Goal: Find specific page/section: Find specific page/section

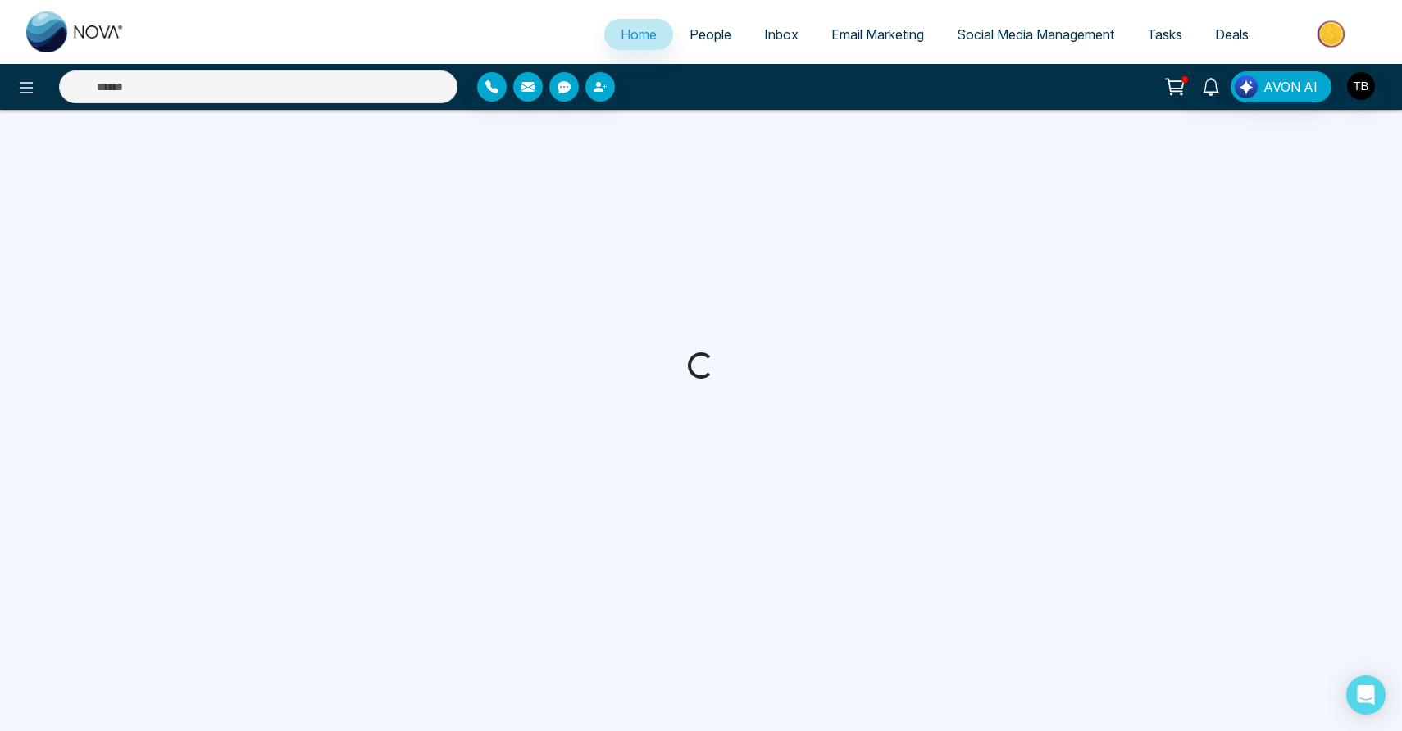
select select "*"
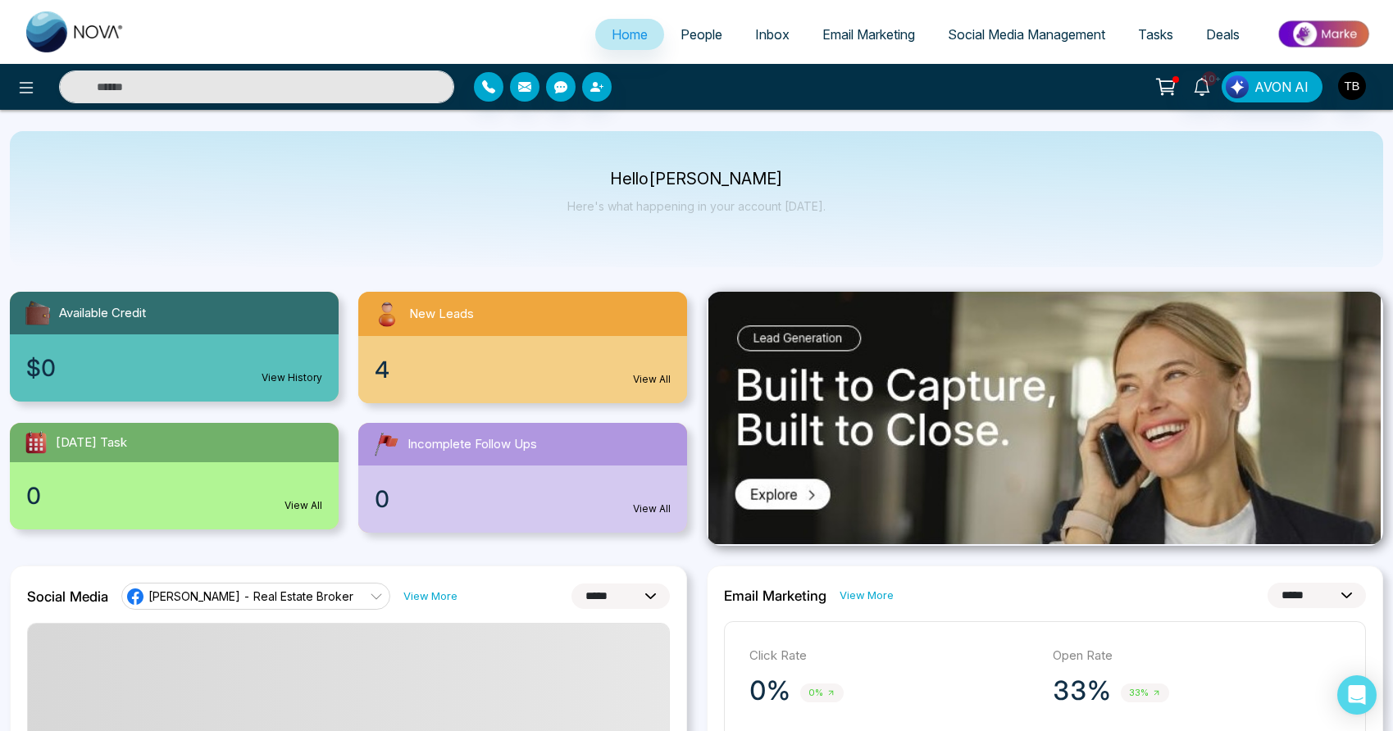
click at [576, 381] on div "4 View All" at bounding box center [522, 369] width 329 height 67
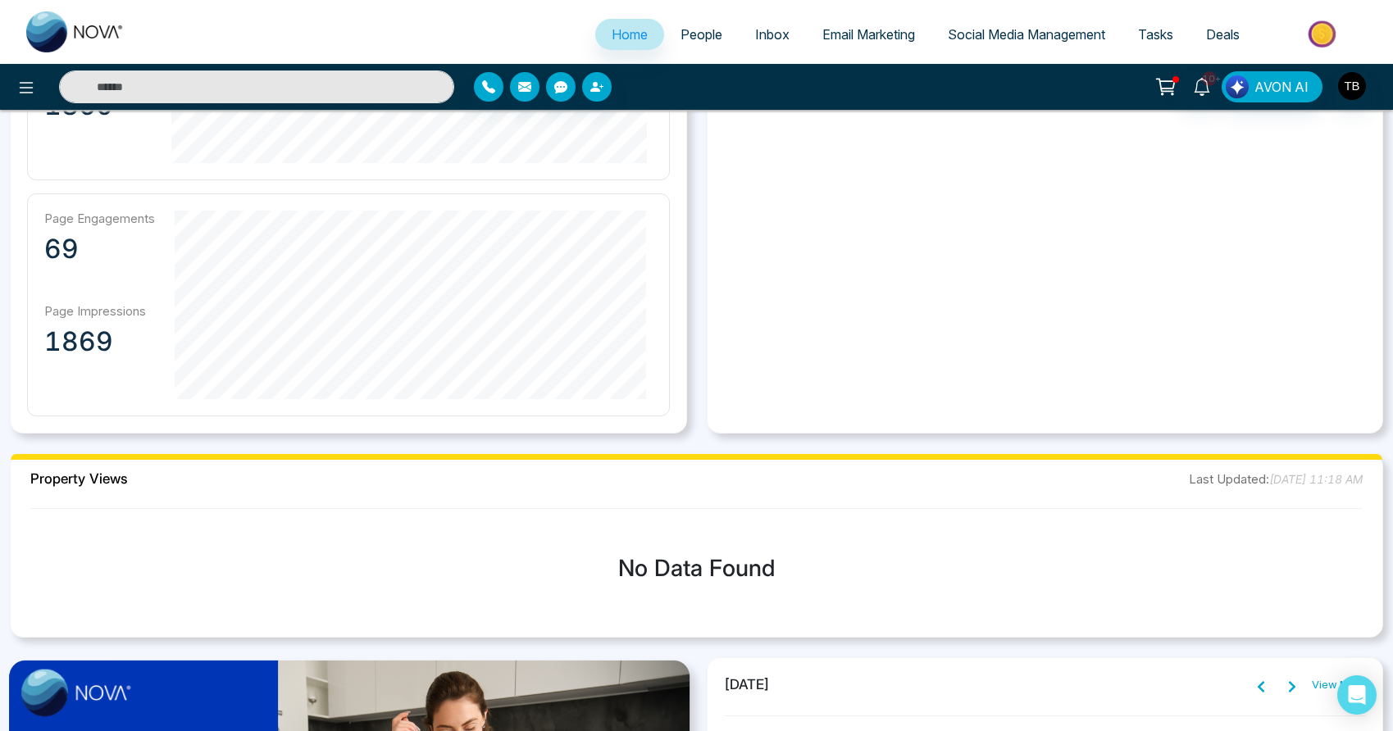
scroll to position [820, 0]
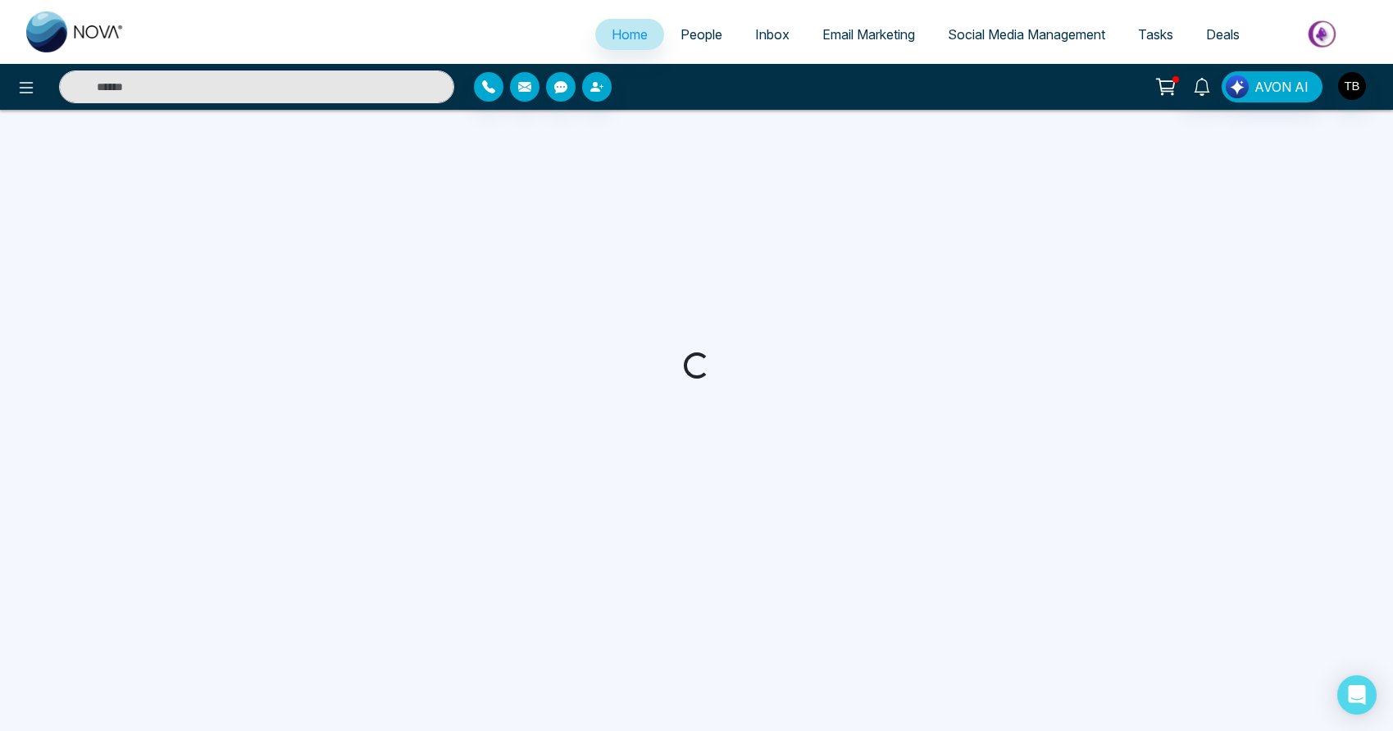
select select "*"
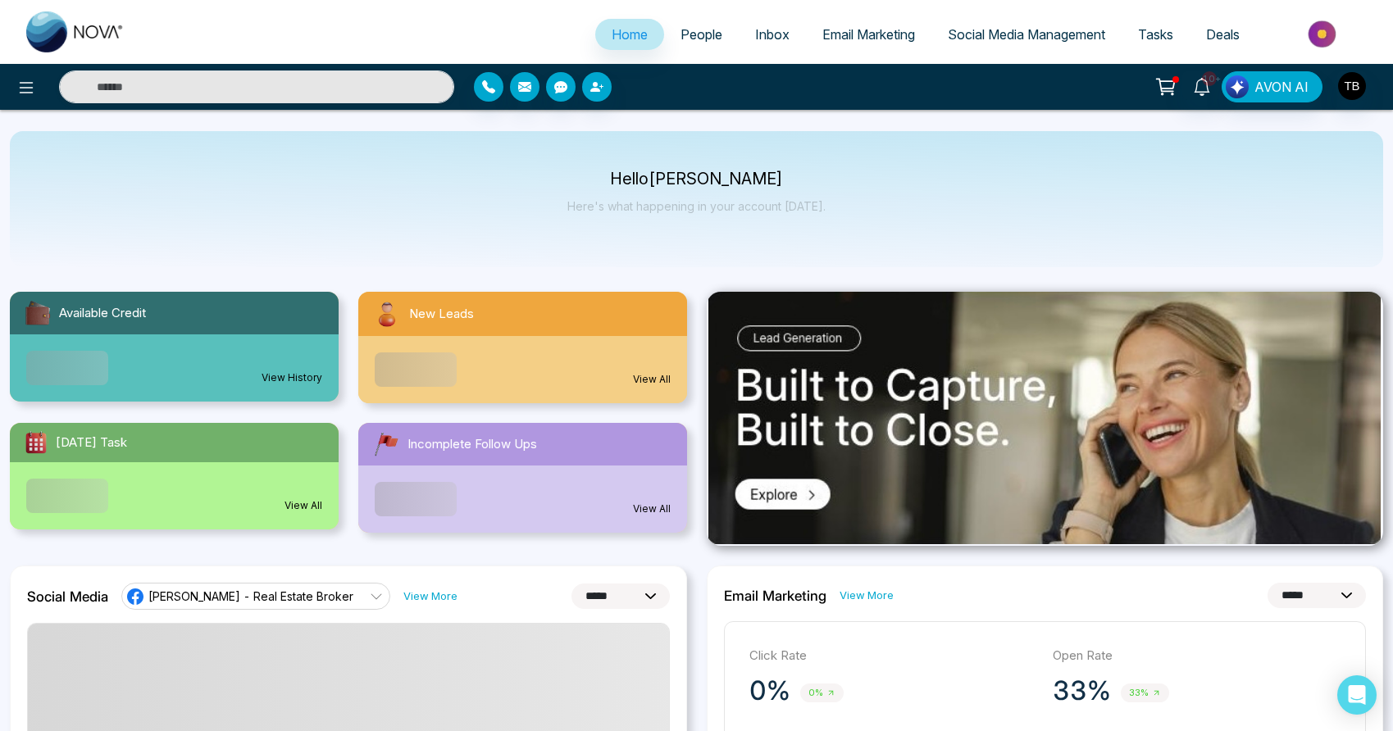
click at [645, 387] on link "View All" at bounding box center [652, 379] width 38 height 15
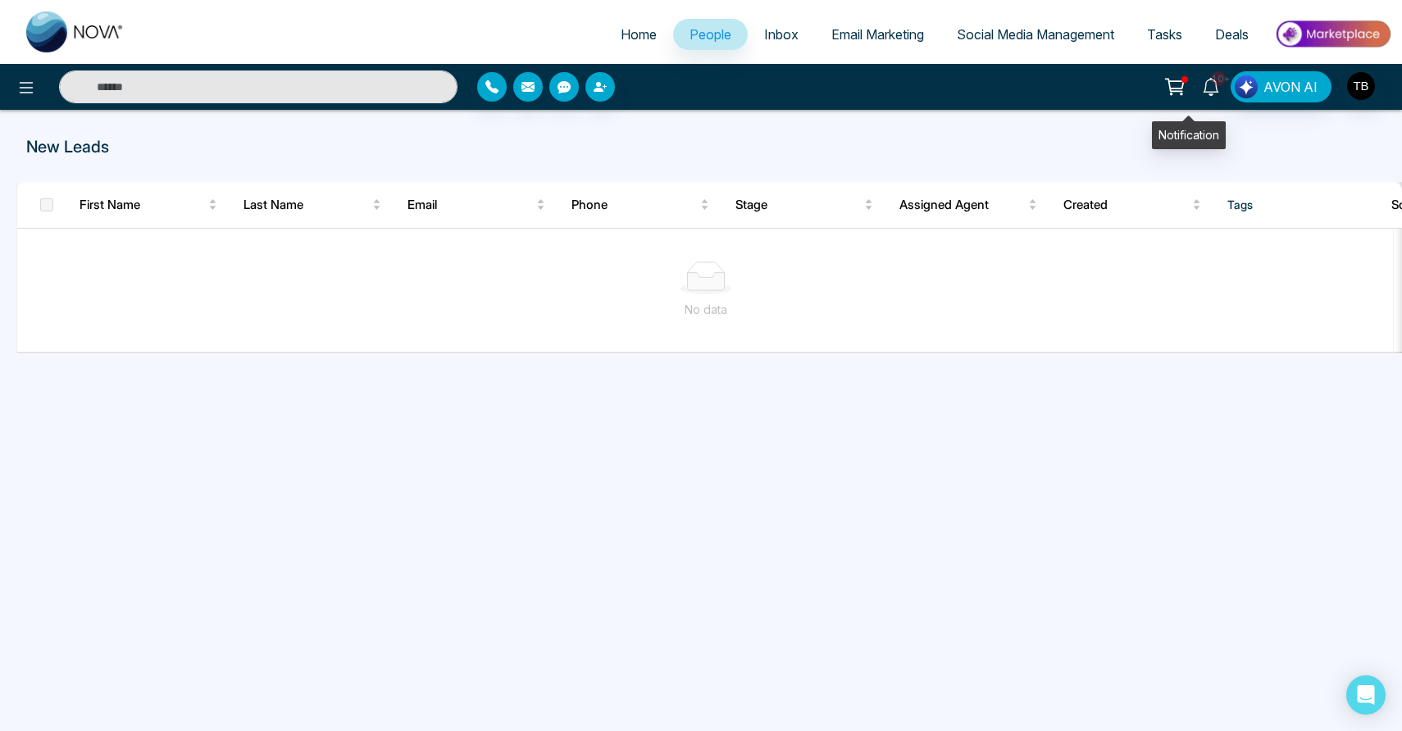
click at [1202, 93] on icon at bounding box center [1211, 87] width 18 height 18
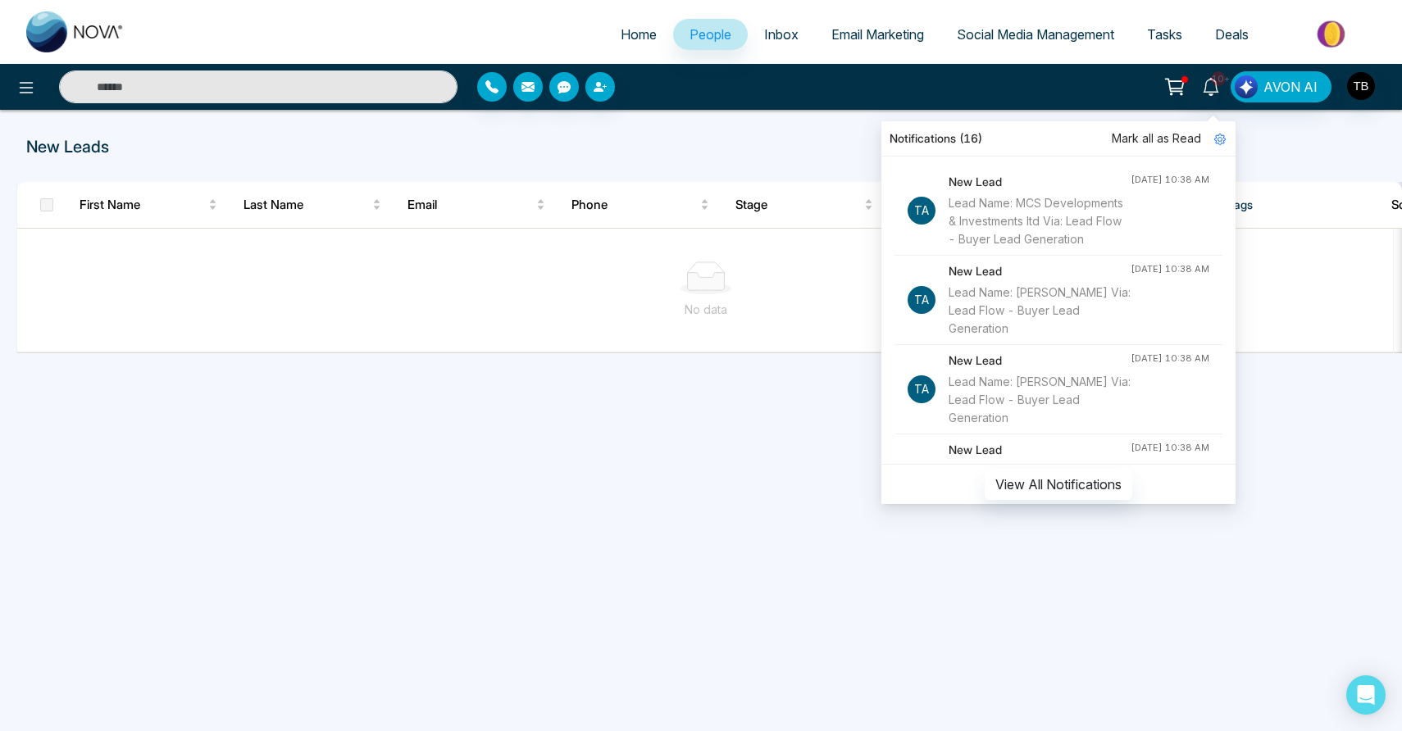
click at [1307, 158] on div "New Leads" at bounding box center [701, 146] width 1402 height 25
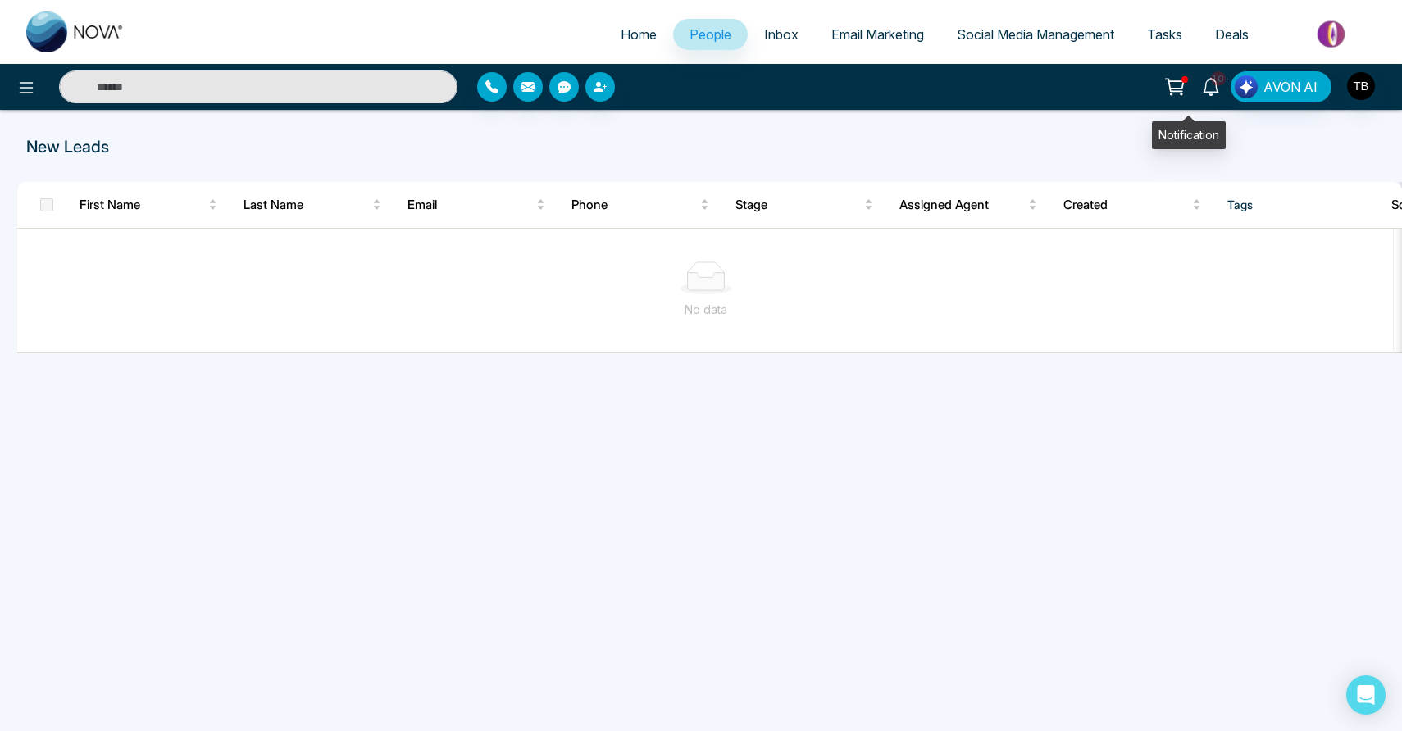
click at [1211, 84] on span "10+" at bounding box center [1218, 78] width 15 height 15
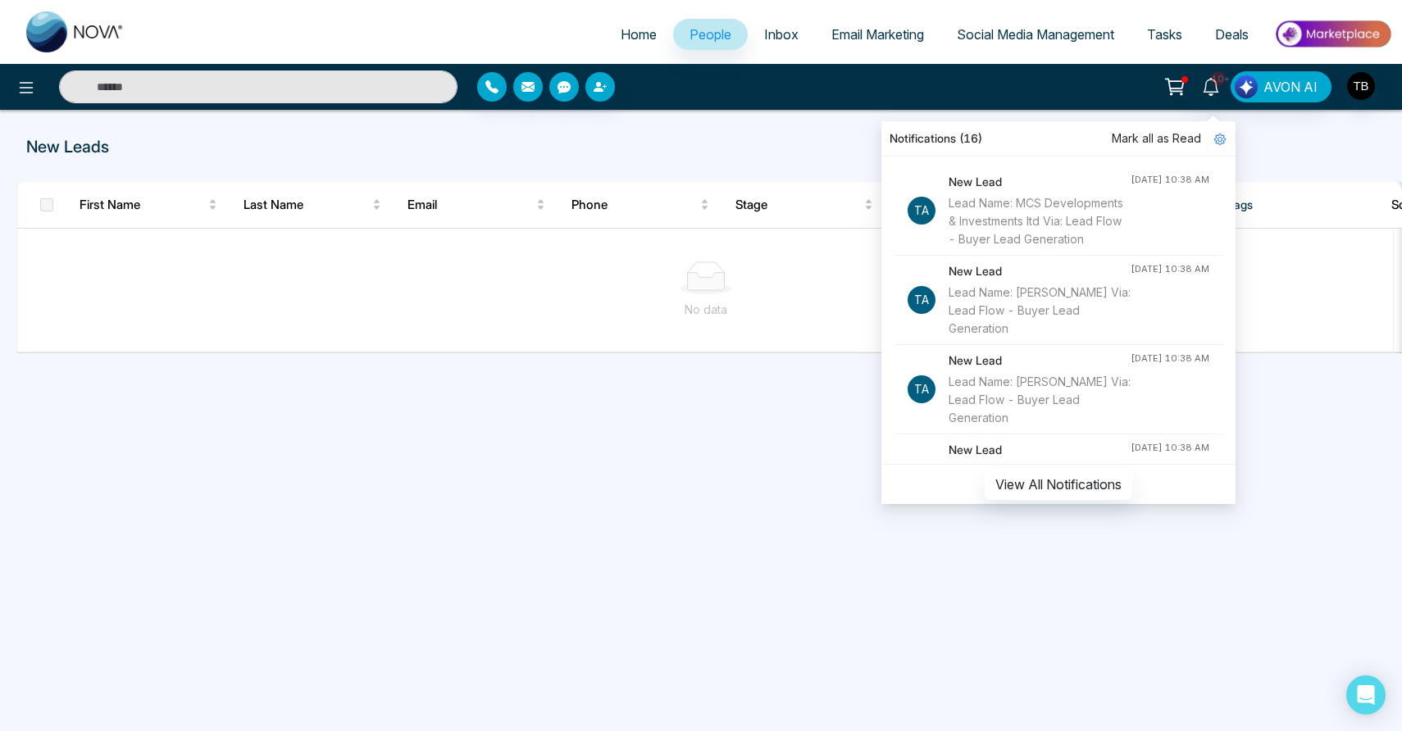
click at [1242, 166] on div at bounding box center [701, 162] width 1382 height 7
